Goal: Task Accomplishment & Management: Use online tool/utility

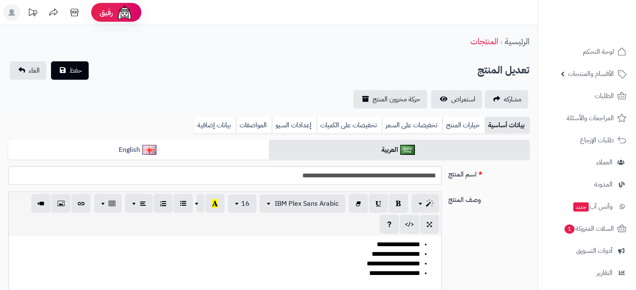
scroll to position [1765, 0]
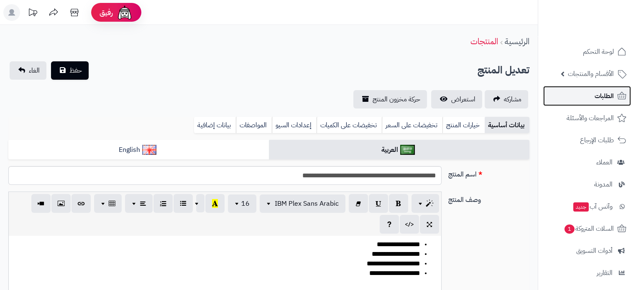
drag, startPoint x: 0, startPoint y: 0, endPoint x: 602, endPoint y: 98, distance: 609.7
click at [602, 98] on span "الطلبات" at bounding box center [603, 96] width 19 height 12
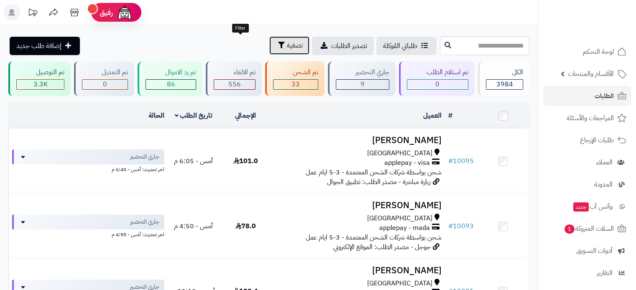
click at [269, 51] on button "تصفية" at bounding box center [289, 45] width 40 height 18
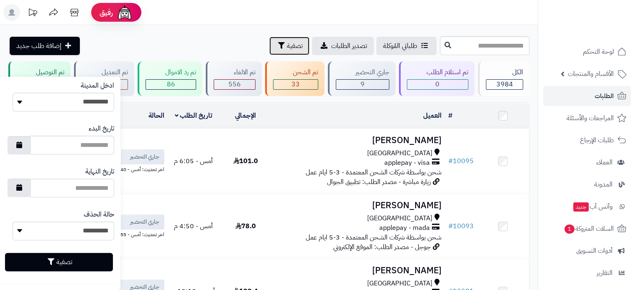
scroll to position [460, 0]
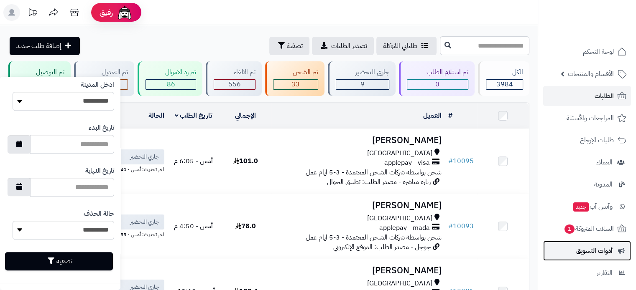
click at [600, 247] on span "أدوات التسويق" at bounding box center [594, 251] width 36 height 12
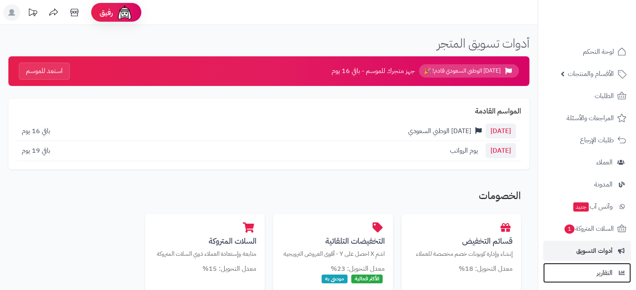
click at [602, 264] on link "التقارير" at bounding box center [587, 273] width 88 height 20
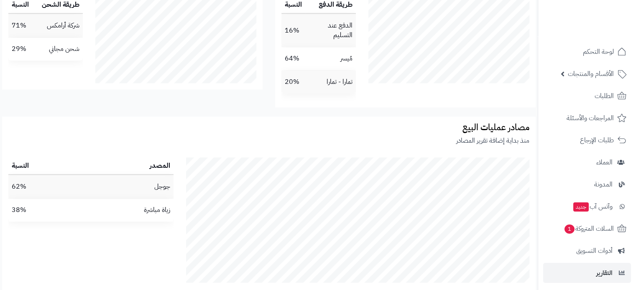
scroll to position [1372, 0]
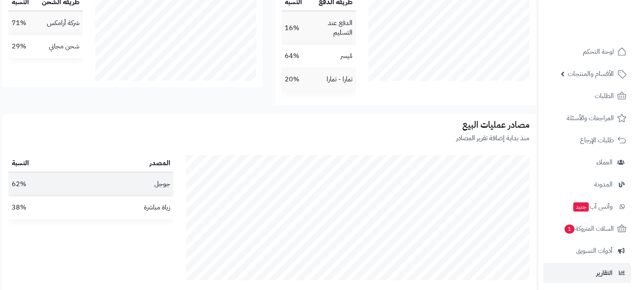
click at [158, 196] on td "جوجل" at bounding box center [126, 184] width 96 height 23
click at [73, 196] on td "62%" at bounding box center [42, 184] width 69 height 23
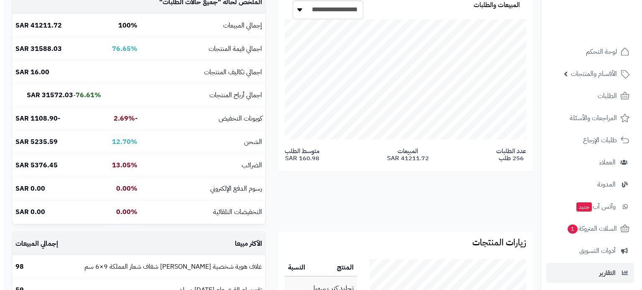
scroll to position [0, 0]
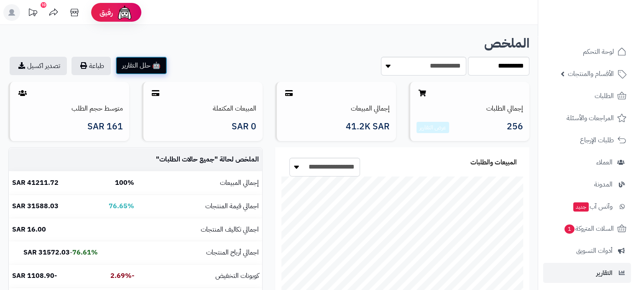
click at [149, 68] on button "🤖 حلل التقارير" at bounding box center [141, 65] width 52 height 18
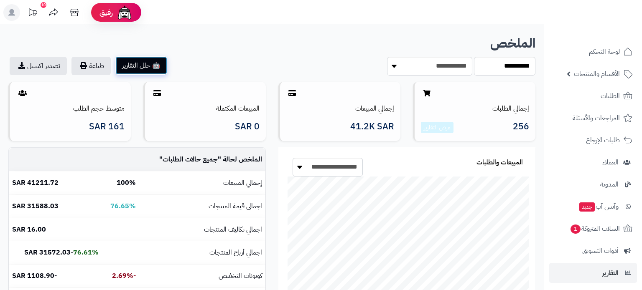
scroll to position [191, 270]
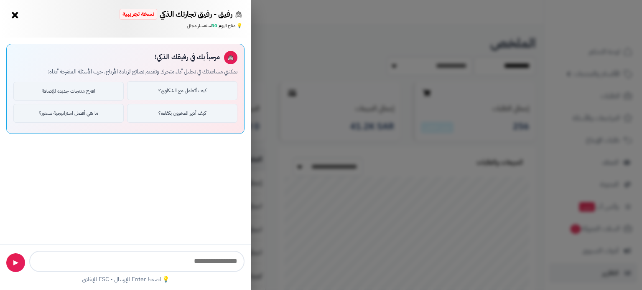
type input "**********"
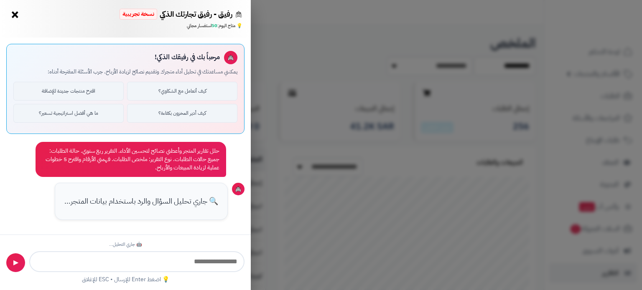
click at [14, 18] on button "×" at bounding box center [14, 14] width 13 height 13
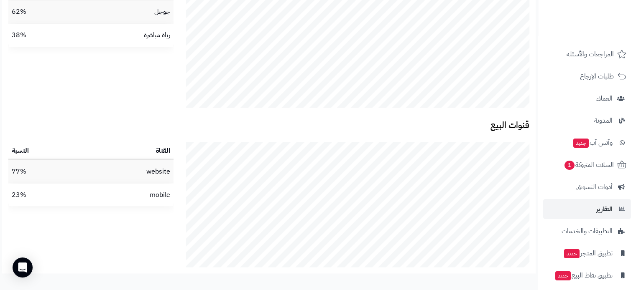
scroll to position [61, 0]
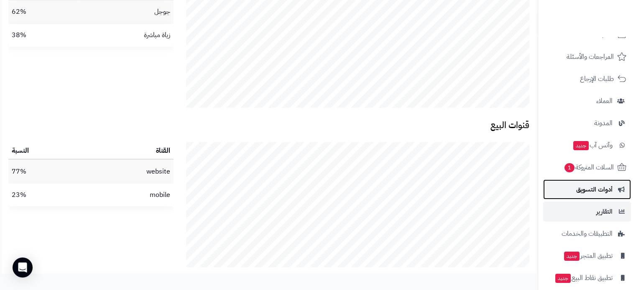
click at [610, 192] on span "أدوات التسويق" at bounding box center [594, 190] width 36 height 12
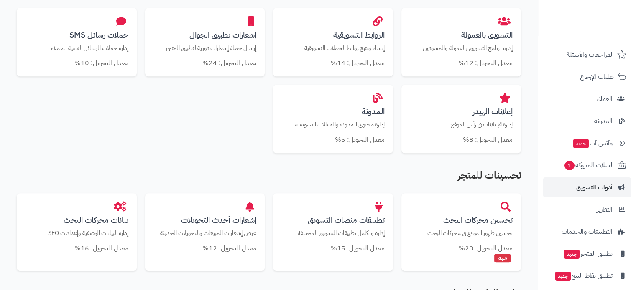
scroll to position [325, 0]
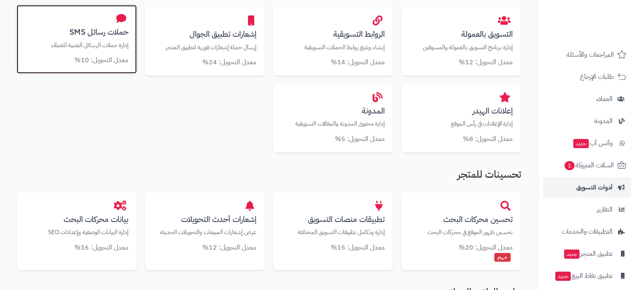
click at [106, 28] on h3 "حملات رسائل SMS" at bounding box center [76, 32] width 103 height 9
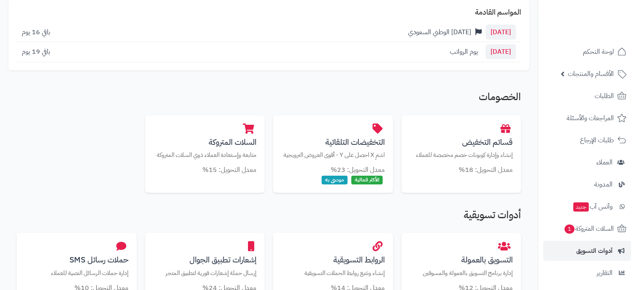
scroll to position [96, 0]
